Goal: Task Accomplishment & Management: Manage account settings

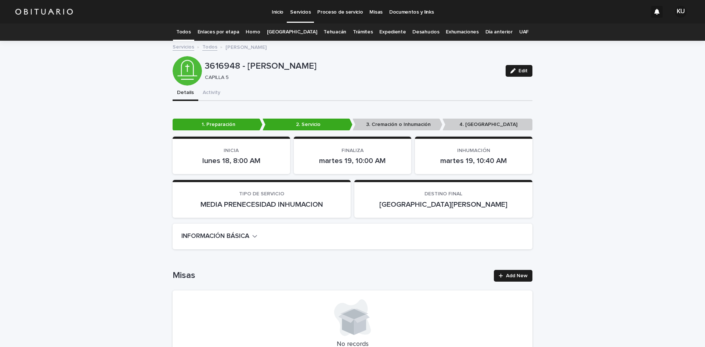
click at [306, 11] on p "Servicios" at bounding box center [300, 7] width 21 height 15
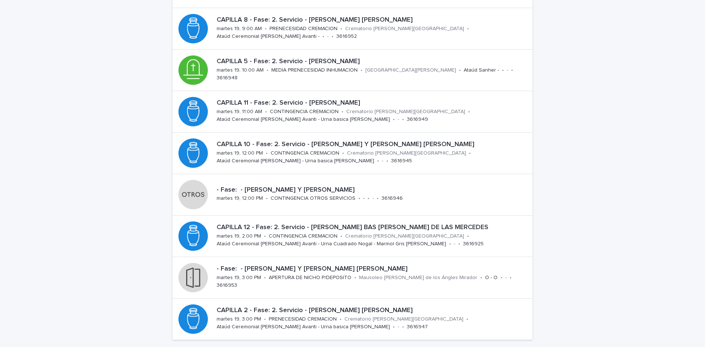
scroll to position [176, 0]
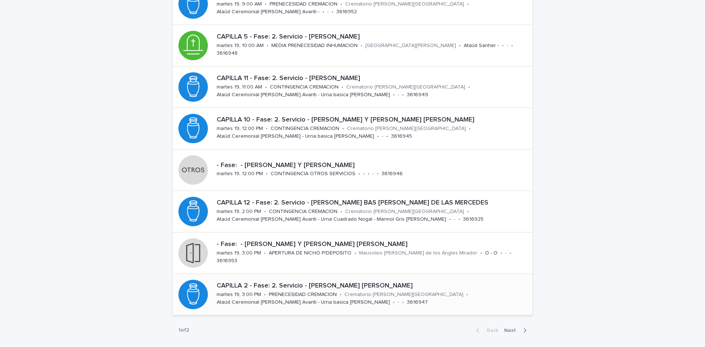
click at [484, 299] on div "CAPILLA 2 - Fase: 2. Servicio - [PERSON_NAME] [PERSON_NAME] [PERSON_NAME][DATE]…" at bounding box center [373, 294] width 319 height 30
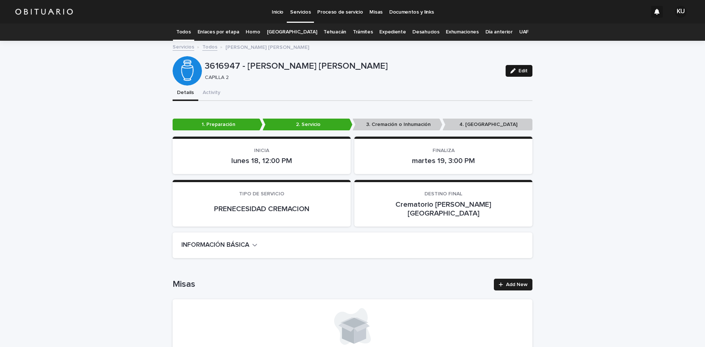
click at [519, 72] on span "Edit" at bounding box center [523, 70] width 9 height 5
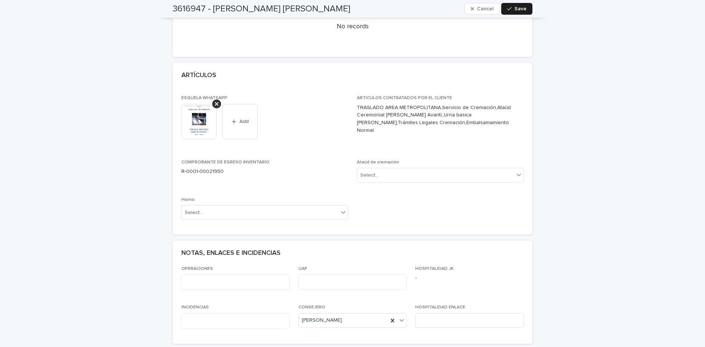
scroll to position [331, 0]
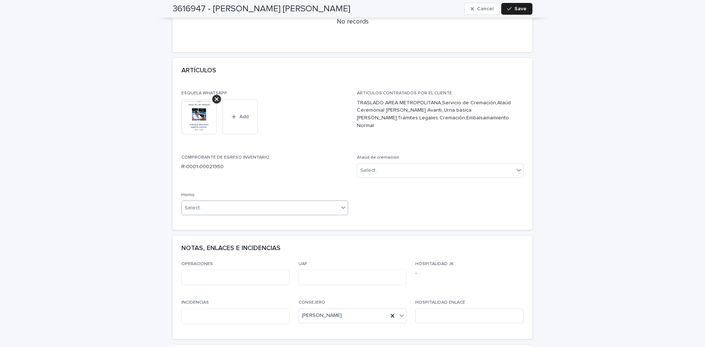
click at [321, 202] on div "Select..." at bounding box center [260, 208] width 157 height 12
click at [281, 224] on div "Horno B" at bounding box center [262, 226] width 166 height 13
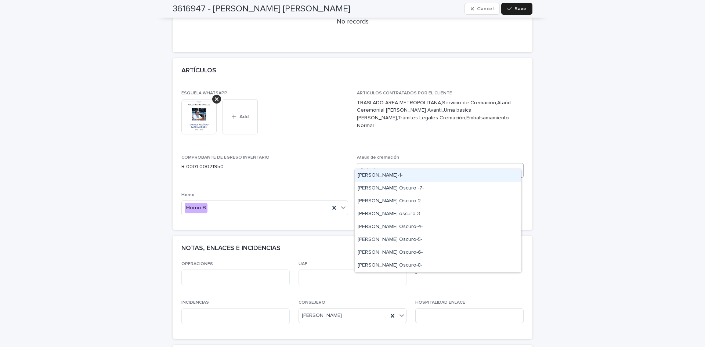
click at [384, 165] on div "Select..." at bounding box center [436, 171] width 157 height 12
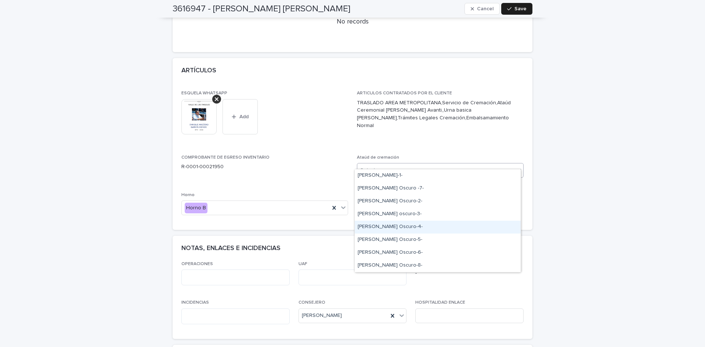
click at [417, 226] on div "[PERSON_NAME] Oscuro-4-" at bounding box center [438, 227] width 166 height 13
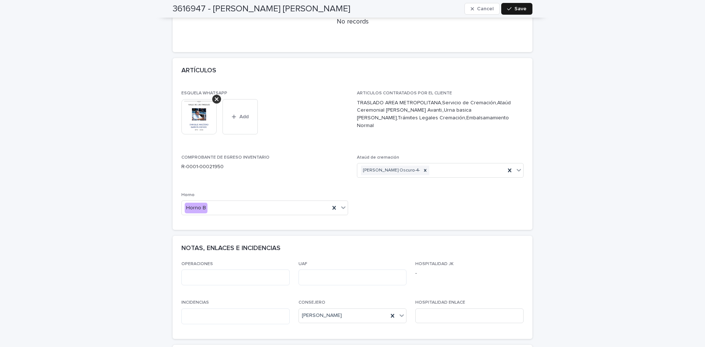
click at [510, 11] on div "button" at bounding box center [510, 8] width 7 height 5
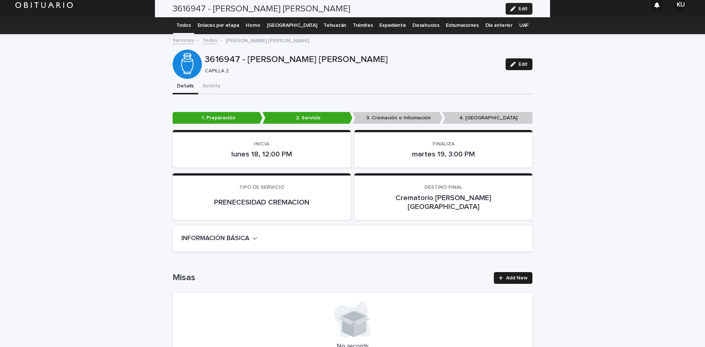
scroll to position [0, 0]
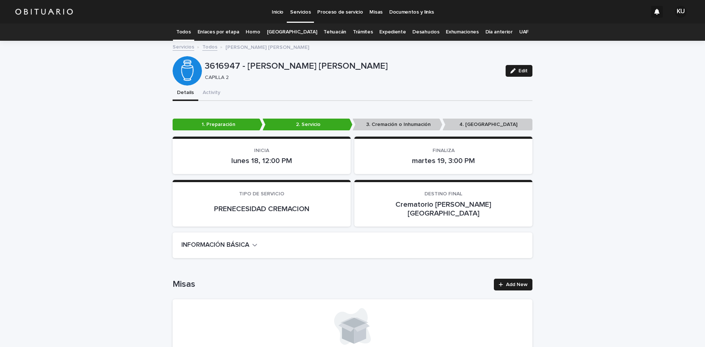
click at [300, 10] on p "Servicios" at bounding box center [300, 7] width 21 height 15
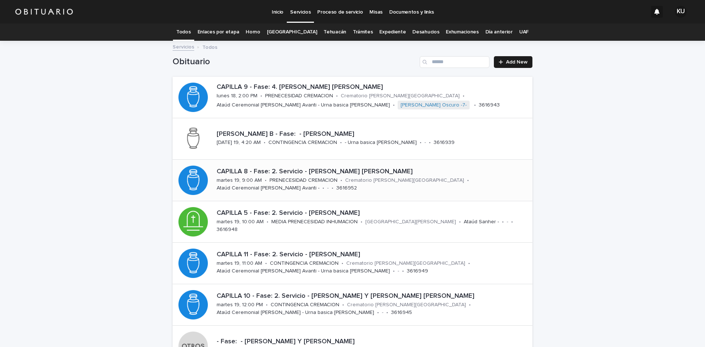
click at [355, 179] on p "Crematorio [PERSON_NAME][GEOGRAPHIC_DATA]" at bounding box center [404, 180] width 119 height 6
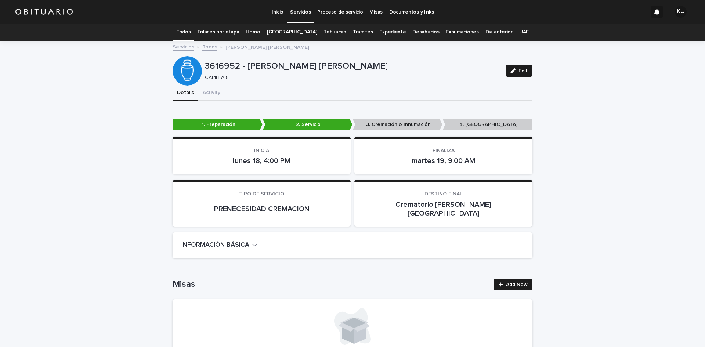
click at [292, 10] on p "Servicios" at bounding box center [300, 7] width 21 height 15
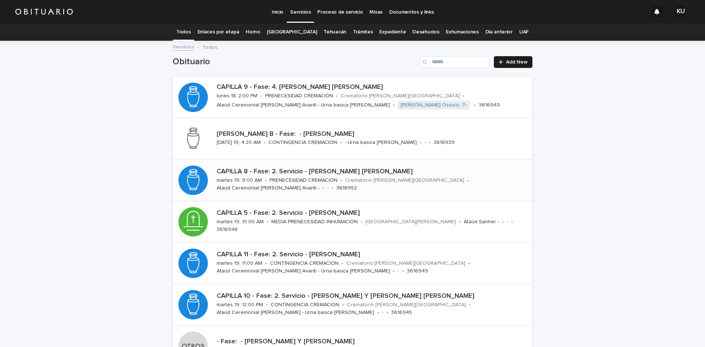
click at [322, 186] on div "CAPILLA 8 - Fase: 2. Servicio - [PERSON_NAME] [PERSON_NAME][DATE] 19, 9:00 AM •…" at bounding box center [373, 180] width 319 height 30
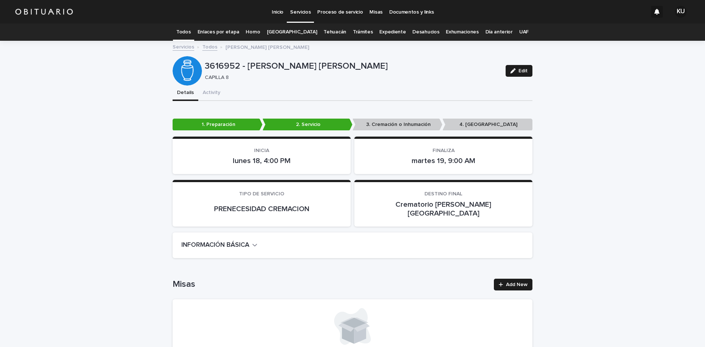
scroll to position [24, 0]
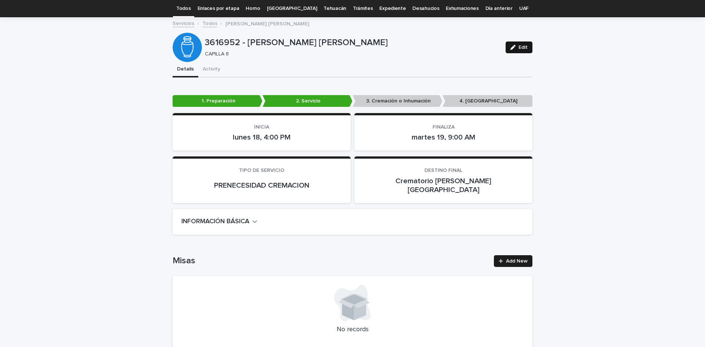
click at [521, 46] on span "Edit" at bounding box center [523, 47] width 9 height 5
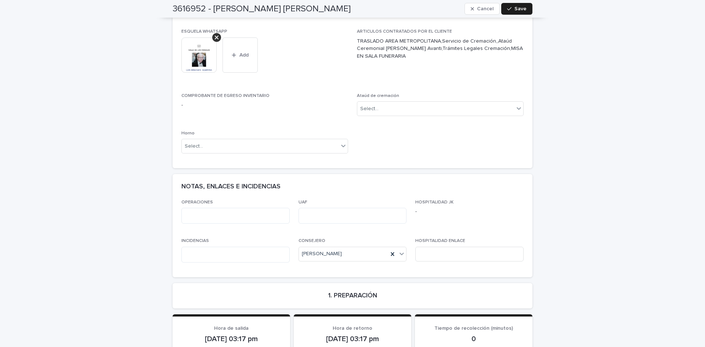
scroll to position [431, 0]
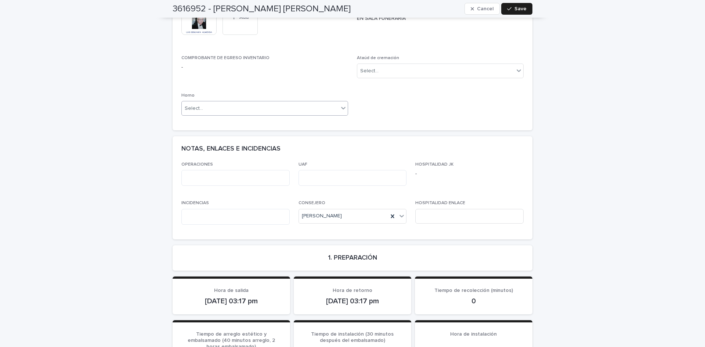
click at [324, 103] on div "Select..." at bounding box center [260, 109] width 157 height 12
click at [213, 128] on div "Horno B" at bounding box center [262, 126] width 166 height 13
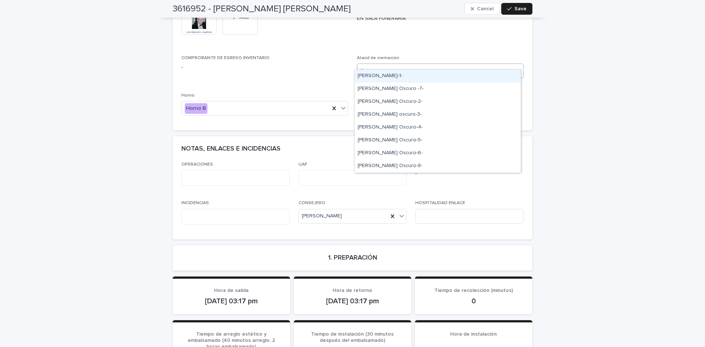
click at [384, 65] on div "Select..." at bounding box center [436, 71] width 157 height 12
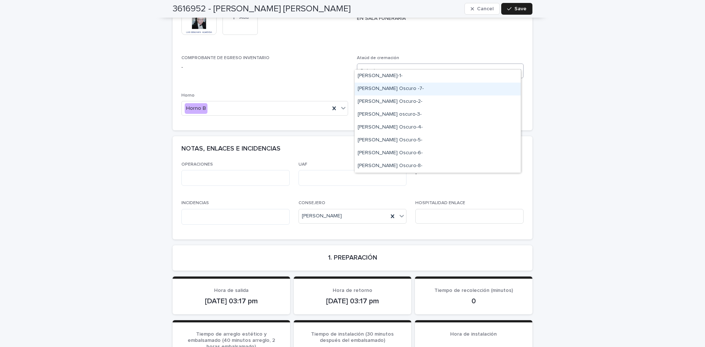
click at [391, 86] on div "[PERSON_NAME] Oscuro -7-" at bounding box center [438, 89] width 166 height 13
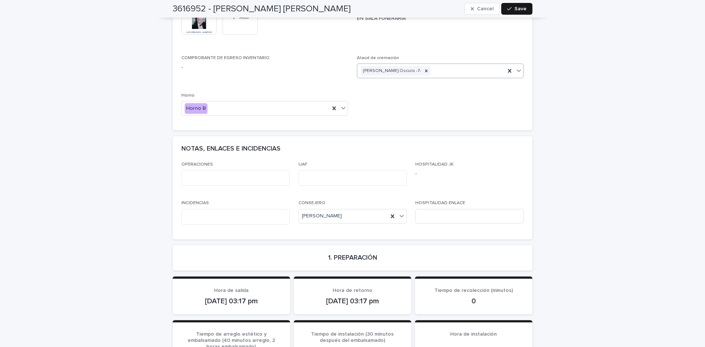
click at [515, 4] on button "Save" at bounding box center [517, 9] width 31 height 12
